Goal: Task Accomplishment & Management: Complete application form

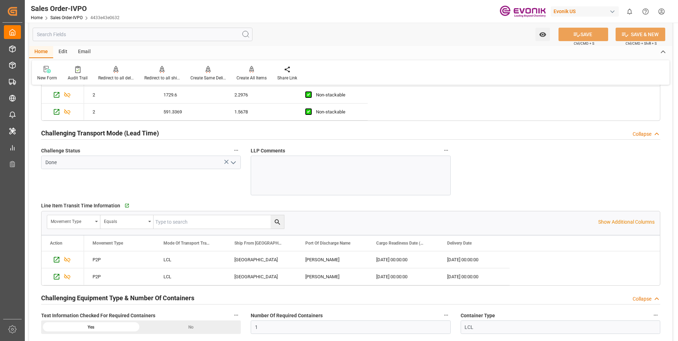
scroll to position [1311, 0]
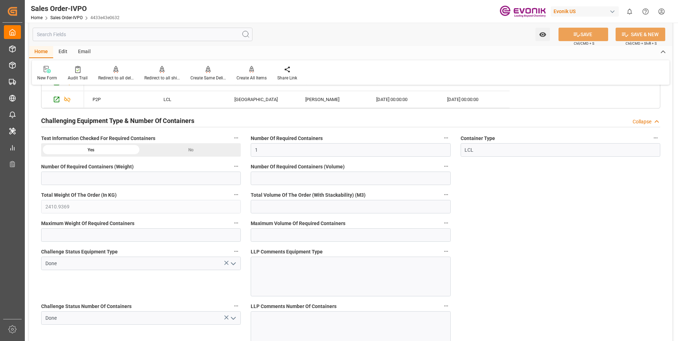
drag, startPoint x: 609, startPoint y: 209, endPoint x: 599, endPoint y: 209, distance: 9.6
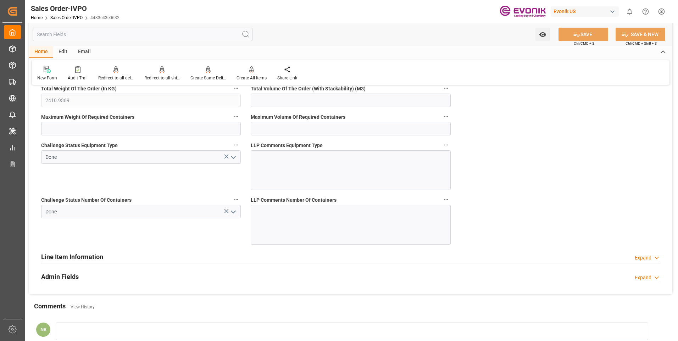
scroll to position [1513, 0]
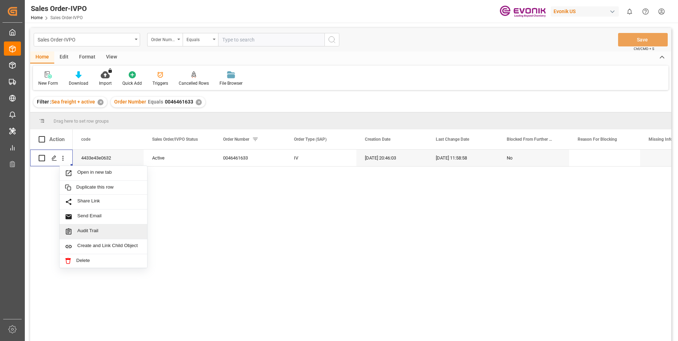
click at [251, 229] on div "4433e43e0632 Active 0046461633 IV [DATE] 20:46:03 [DATE] 11:58:58 No" at bounding box center [372, 248] width 598 height 196
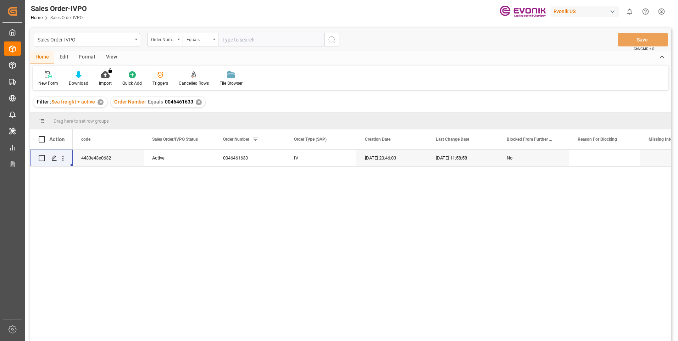
click at [198, 103] on div "✕" at bounding box center [199, 102] width 6 height 6
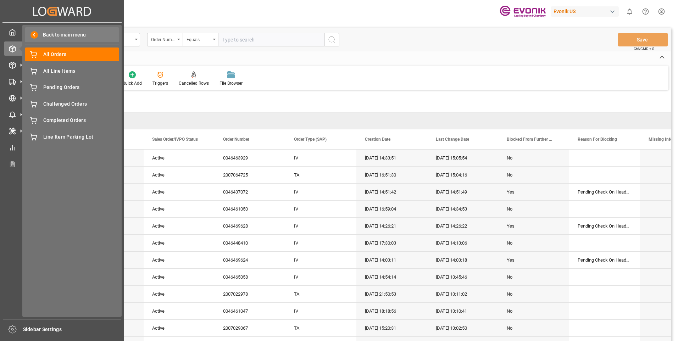
click at [59, 34] on span "Back to main menu" at bounding box center [62, 34] width 48 height 7
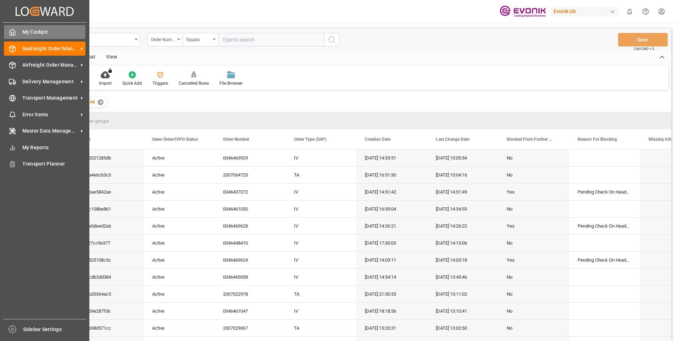
click at [13, 32] on polyline at bounding box center [13, 33] width 2 height 3
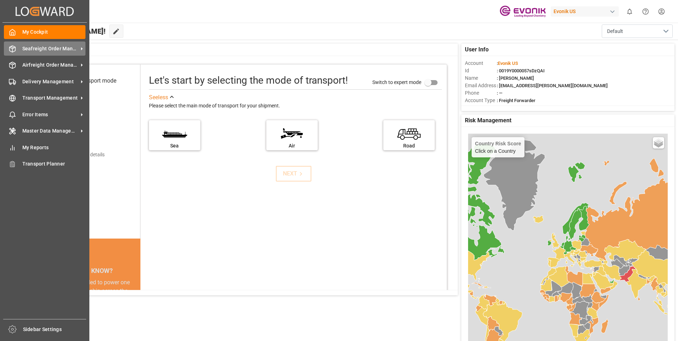
click at [32, 52] on span "Seafreight Order Management" at bounding box center [50, 48] width 56 height 7
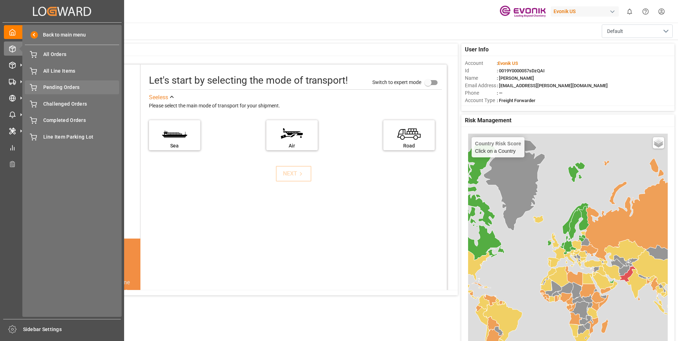
click at [75, 85] on span "Pending Orders" at bounding box center [81, 87] width 76 height 7
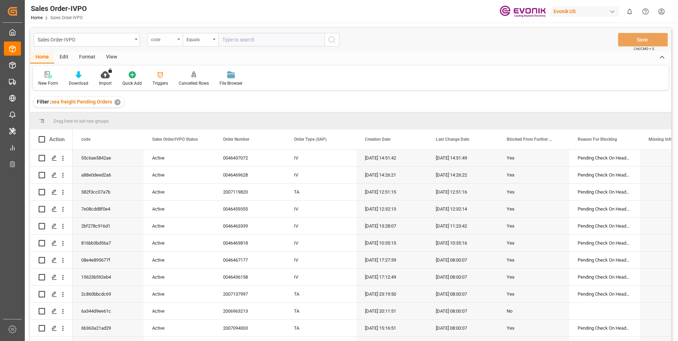
click at [178, 37] on div "code" at bounding box center [164, 39] width 35 height 13
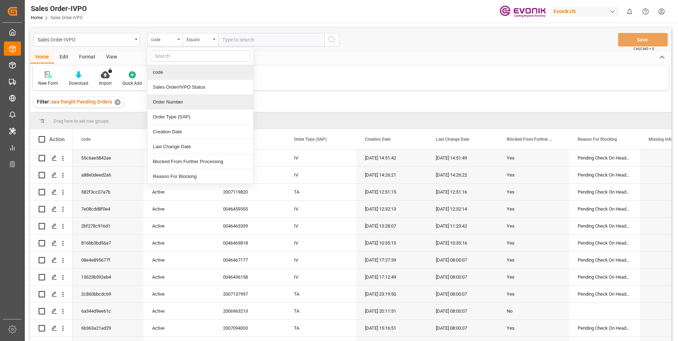
drag, startPoint x: 191, startPoint y: 103, endPoint x: 194, endPoint y: 92, distance: 11.5
click at [191, 102] on div "Order Number" at bounding box center [200, 102] width 106 height 15
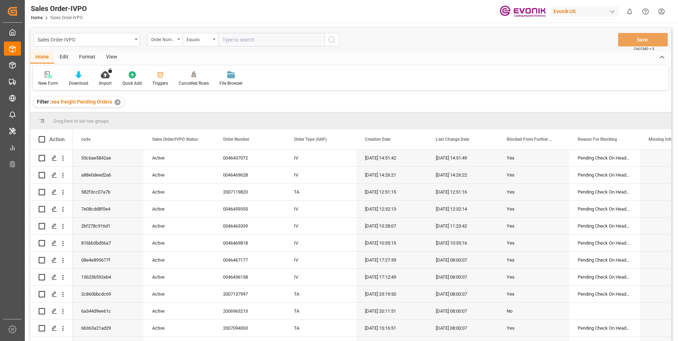
click at [240, 39] on input "text" at bounding box center [271, 39] width 106 height 13
paste input "0046463339"
type input "0046463339"
click at [336, 40] on button "search button" at bounding box center [331, 39] width 15 height 13
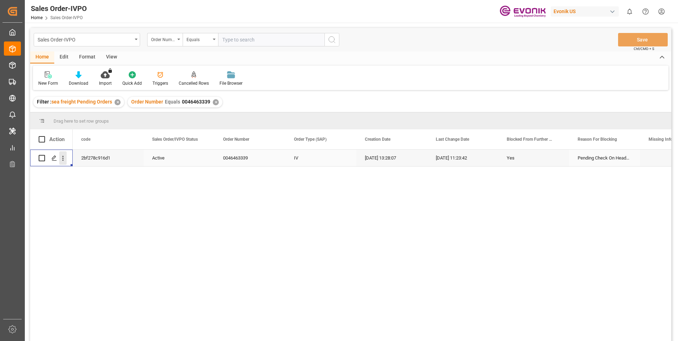
click at [61, 158] on icon "open menu" at bounding box center [62, 158] width 7 height 7
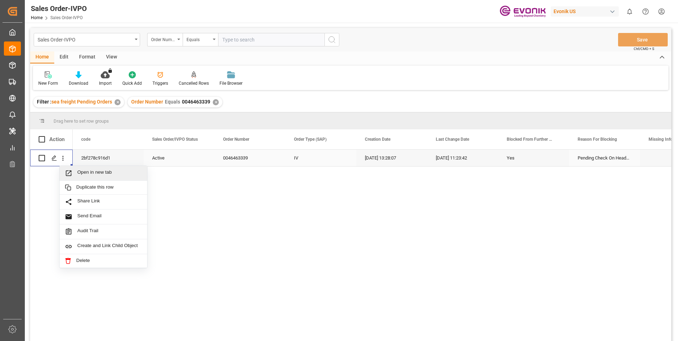
click at [123, 174] on span "Open in new tab" at bounding box center [109, 172] width 65 height 7
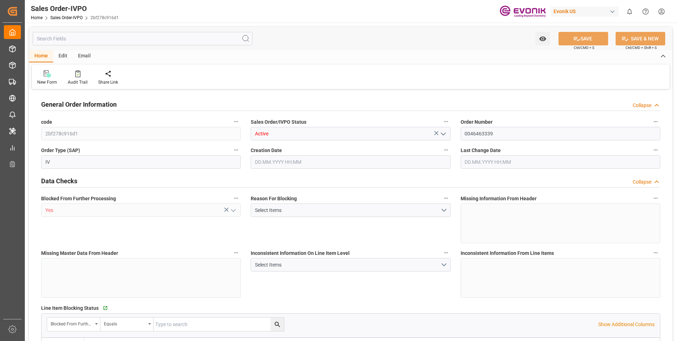
type input "KRPUS"
type input "0"
type input "1"
type input "5004.12"
type input "21.08.2025 13:28"
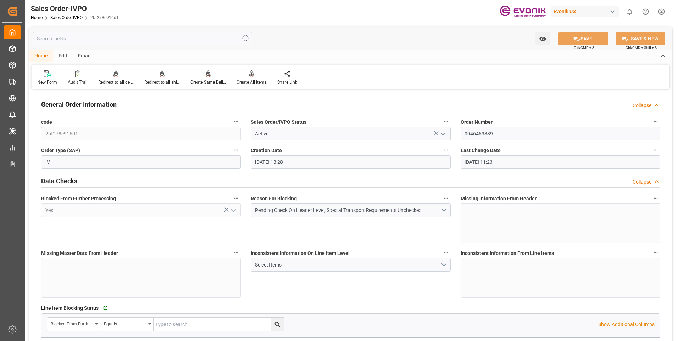
type input "22.08.2025 11:23"
click at [444, 214] on button "Pending Check On Header Level, Special Transport Requirements Unchecked" at bounding box center [351, 209] width 200 height 13
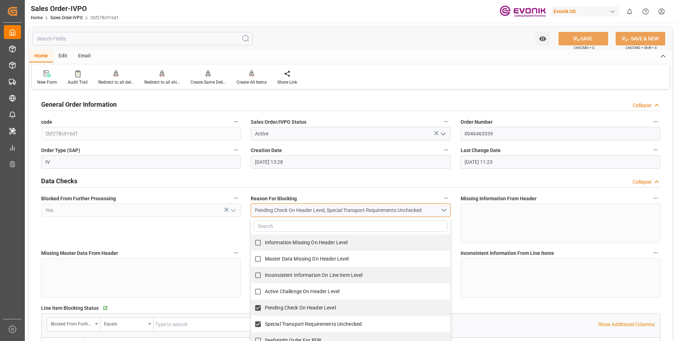
click at [444, 214] on button "Pending Check On Header Level, Special Transport Requirements Unchecked" at bounding box center [351, 209] width 200 height 13
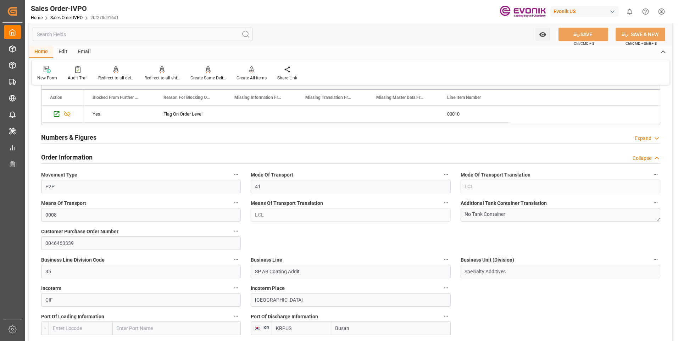
scroll to position [354, 0]
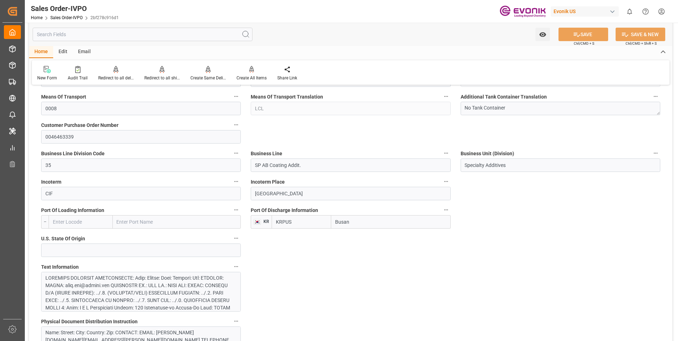
click at [109, 283] on div at bounding box center [138, 341] width 186 height 134
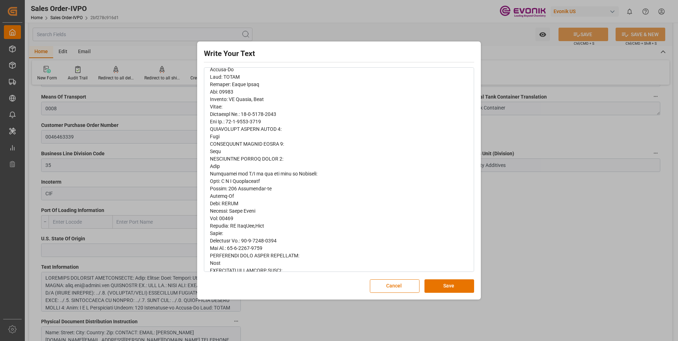
scroll to position [0, 0]
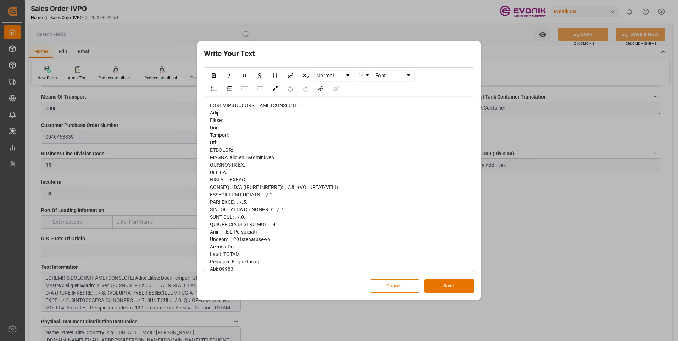
click at [397, 287] on button "Cancel" at bounding box center [395, 285] width 50 height 13
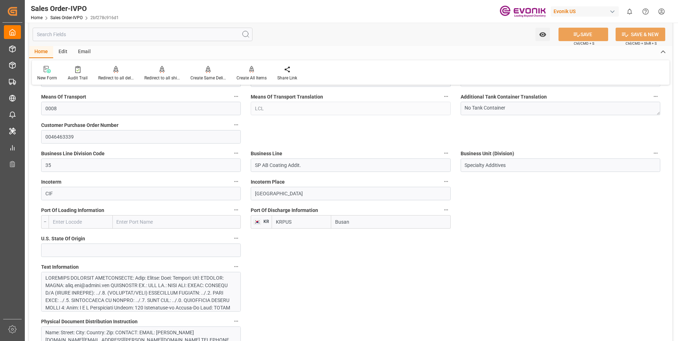
scroll to position [496, 0]
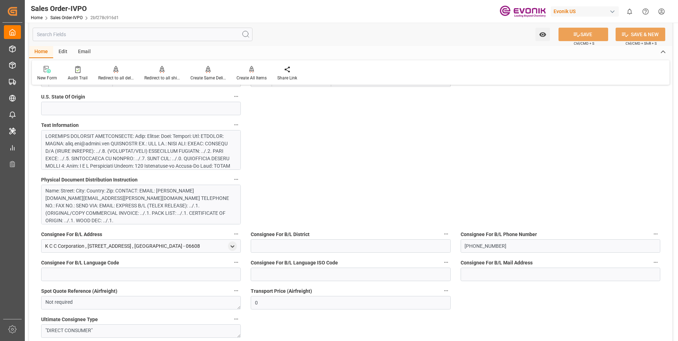
click at [161, 156] on div at bounding box center [138, 200] width 186 height 134
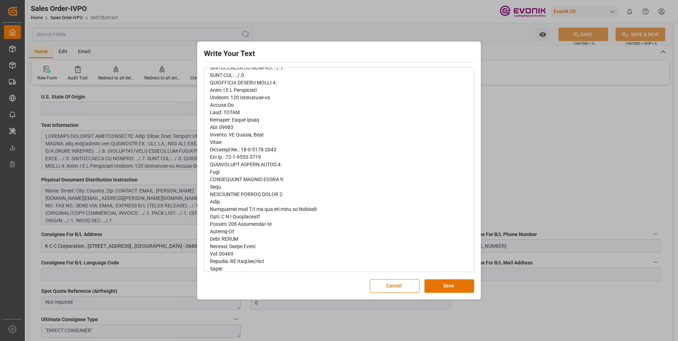
scroll to position [213, 0]
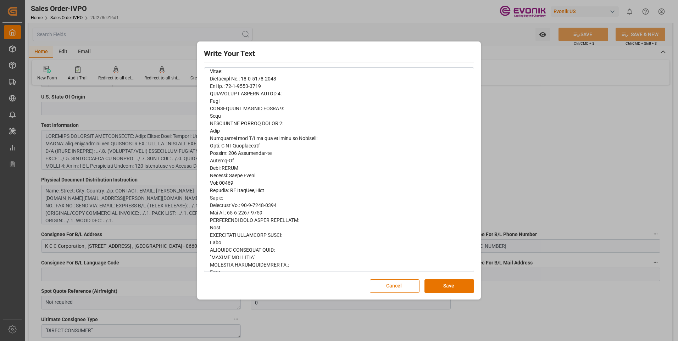
click at [403, 288] on button "Cancel" at bounding box center [395, 285] width 50 height 13
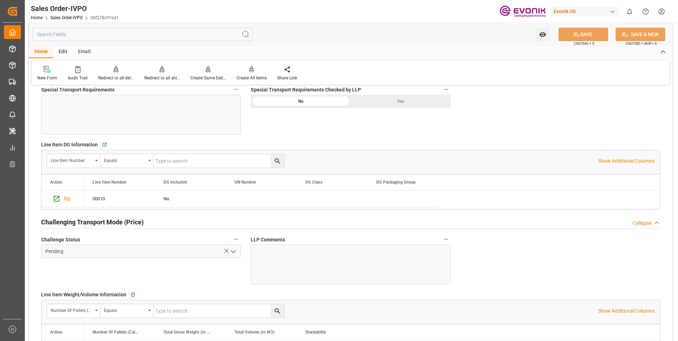
scroll to position [957, 0]
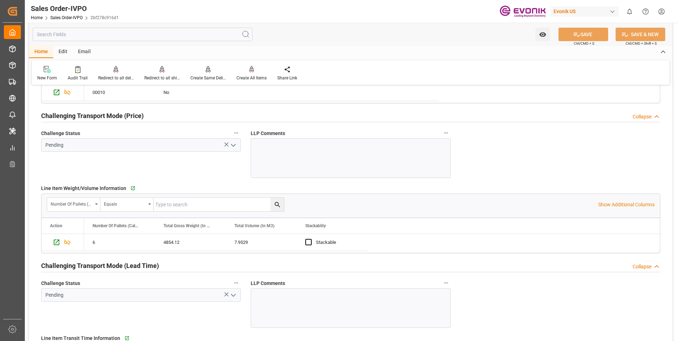
click at [233, 146] on polyline "open menu" at bounding box center [233, 145] width 4 height 2
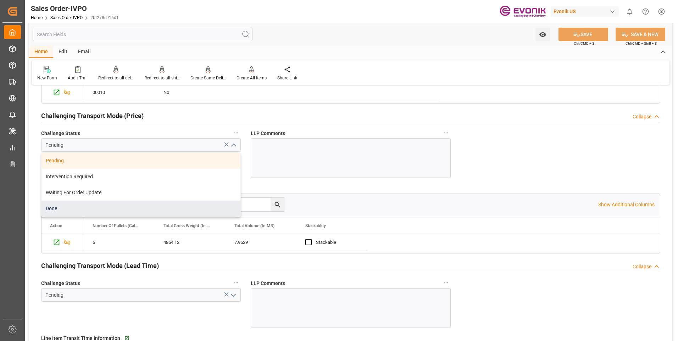
click at [80, 206] on div "Done" at bounding box center [140, 209] width 199 height 16
type input "Done"
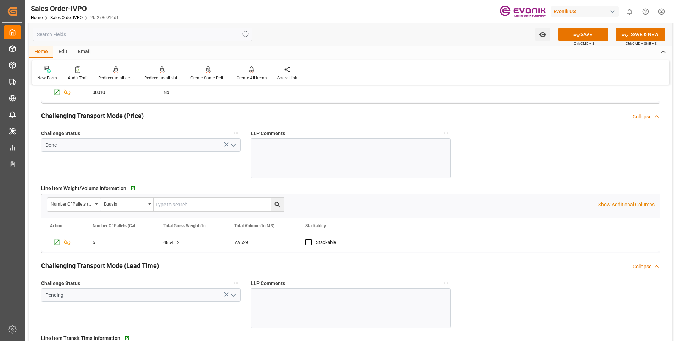
scroll to position [1099, 0]
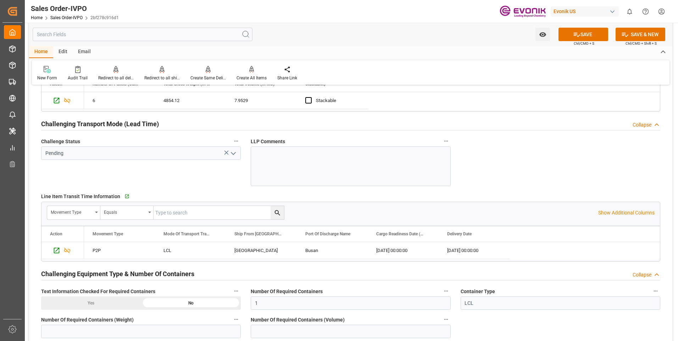
click at [231, 153] on icon "open menu" at bounding box center [233, 153] width 9 height 9
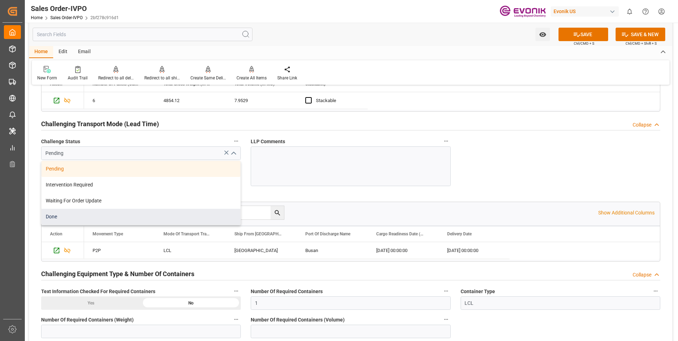
click at [86, 212] on div "Done" at bounding box center [140, 217] width 199 height 16
type input "Done"
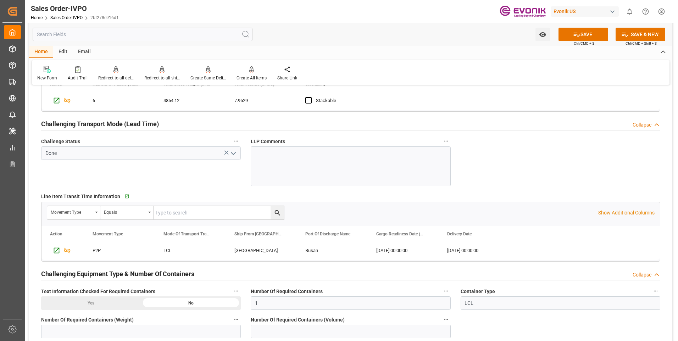
scroll to position [1205, 0]
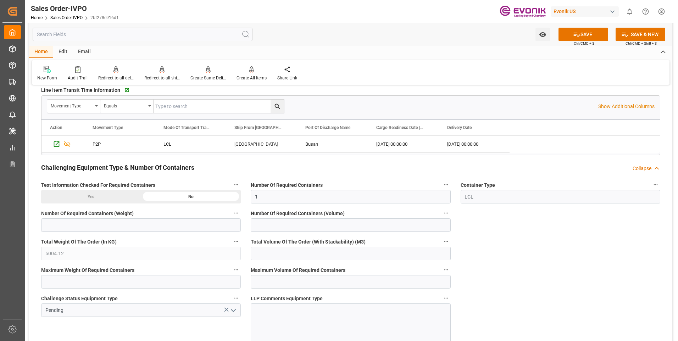
click at [234, 312] on icon "open menu" at bounding box center [233, 310] width 9 height 9
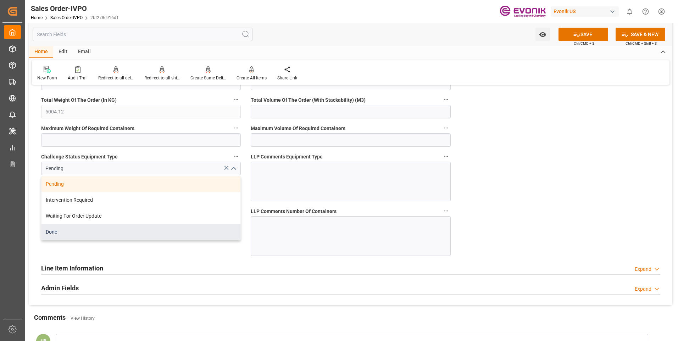
click at [86, 234] on div "Done" at bounding box center [140, 232] width 199 height 16
type input "Done"
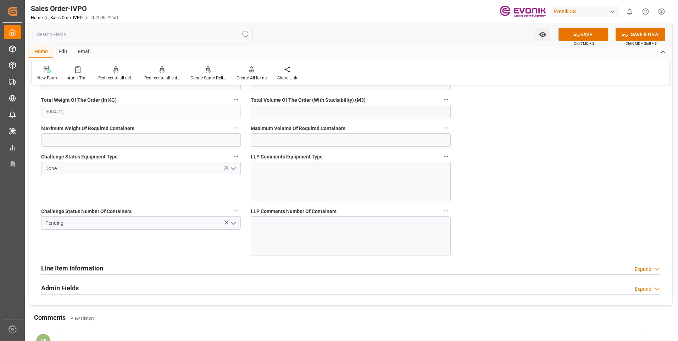
click at [234, 226] on icon "open menu" at bounding box center [233, 223] width 9 height 9
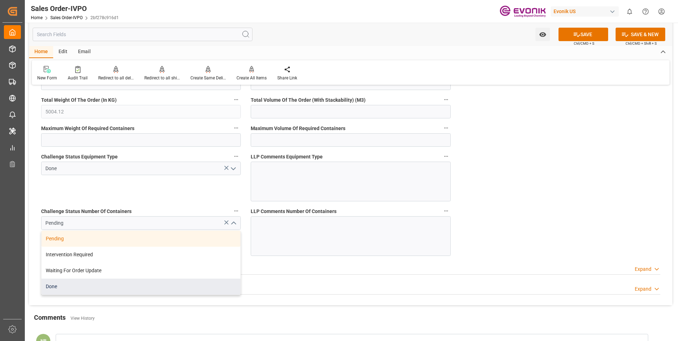
click at [62, 287] on div "Done" at bounding box center [140, 287] width 199 height 16
type input "Done"
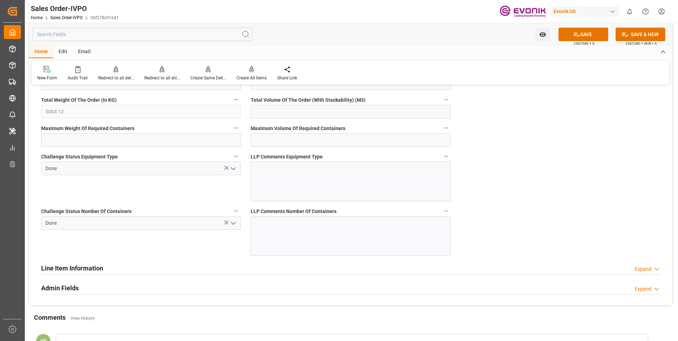
scroll to position [1205, 0]
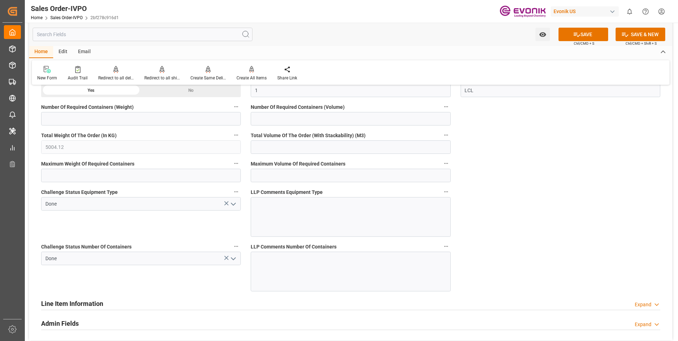
scroll to position [1134, 0]
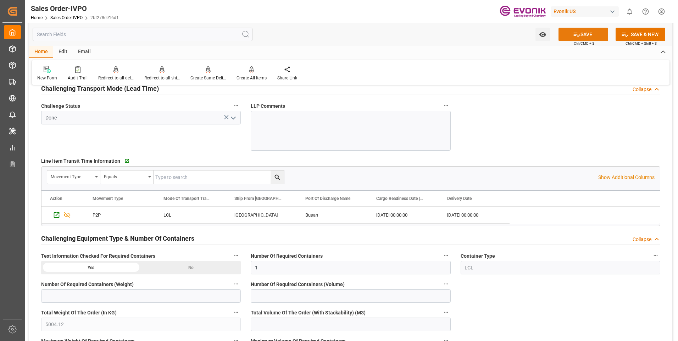
click at [592, 38] on button "SAVE" at bounding box center [583, 34] width 50 height 13
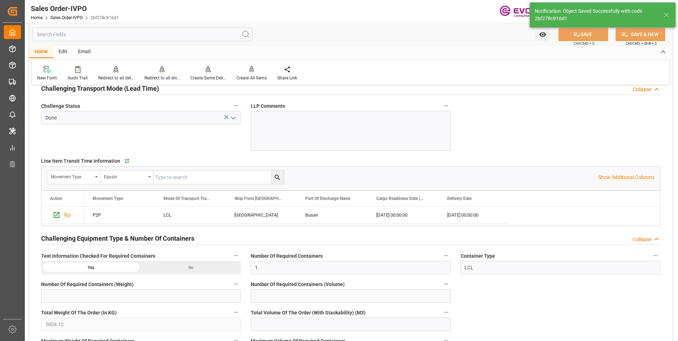
type input "22.08.2025 16:11"
